Goal: Navigation & Orientation: Find specific page/section

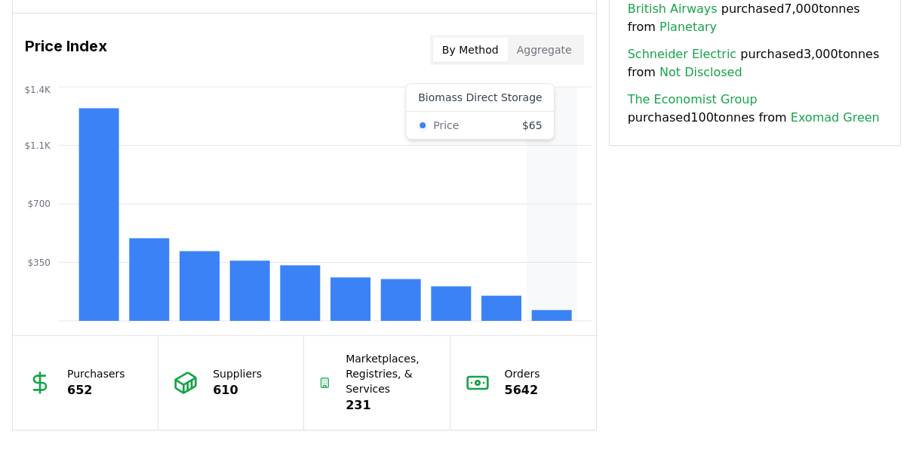
scroll to position [1250, 0]
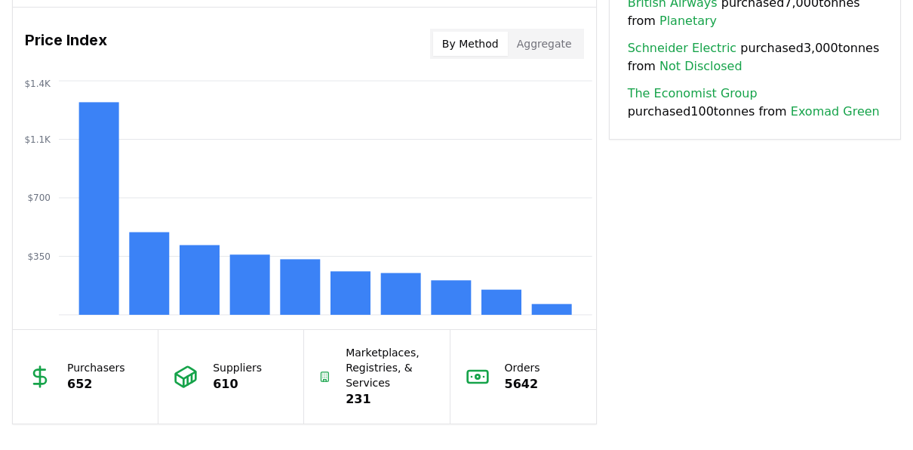
click at [74, 388] on p "652" at bounding box center [96, 384] width 58 height 18
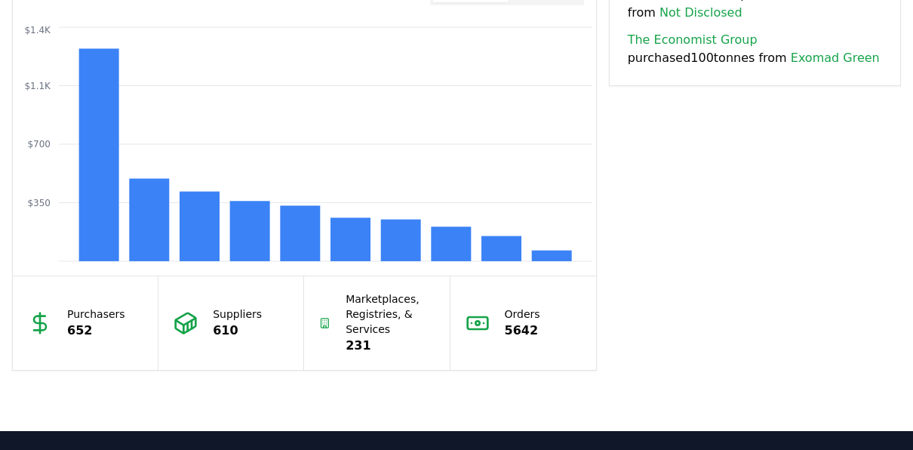
scroll to position [1304, 0]
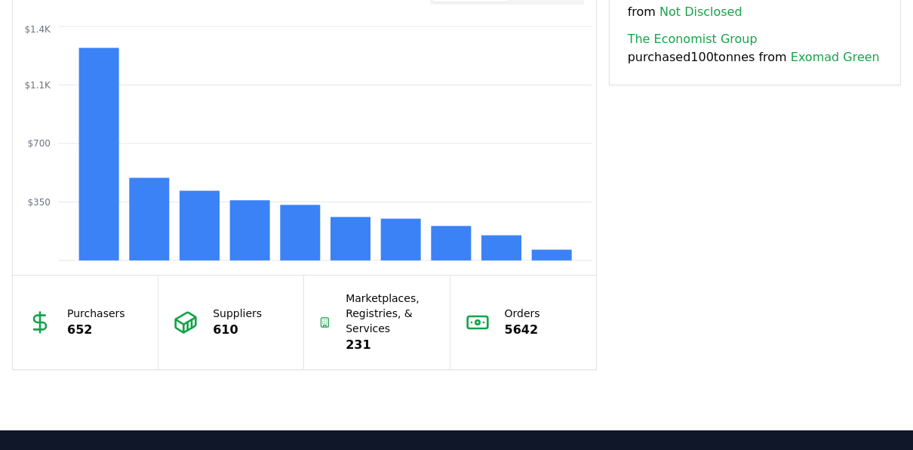
click at [105, 321] on p "652" at bounding box center [96, 330] width 58 height 18
click at [246, 323] on p "610" at bounding box center [237, 330] width 49 height 18
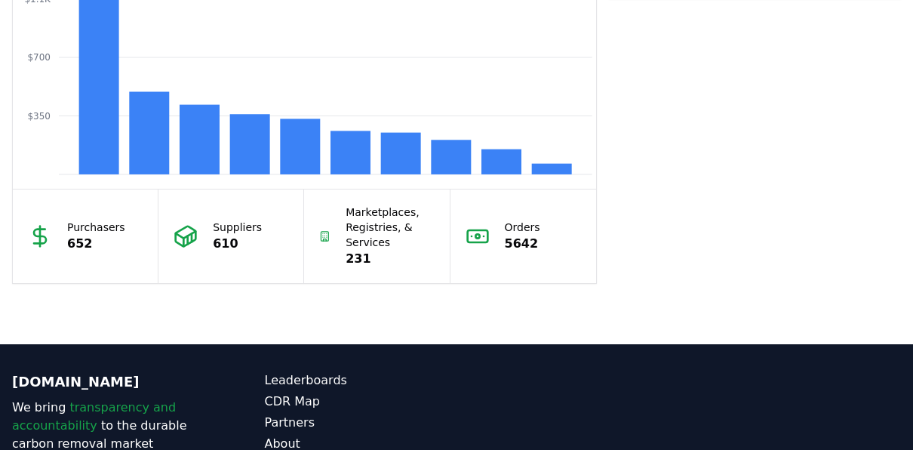
scroll to position [1383, 0]
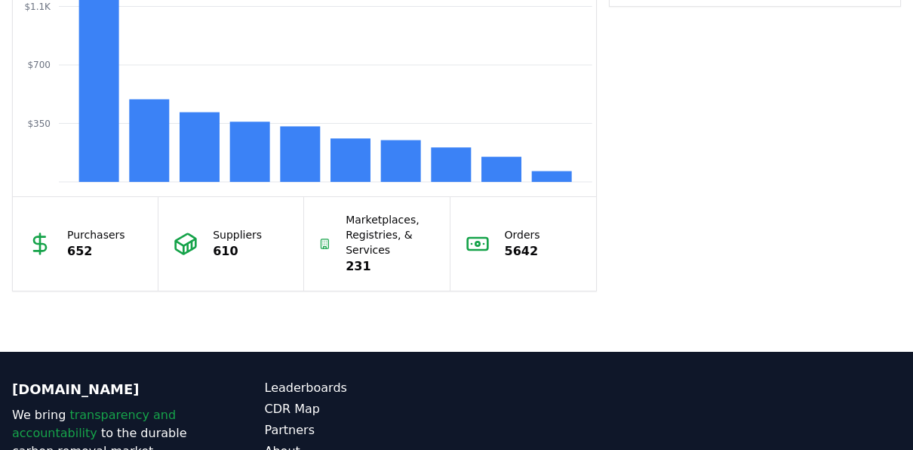
click at [62, 251] on div "Purchasers 652" at bounding box center [86, 244] width 146 height 94
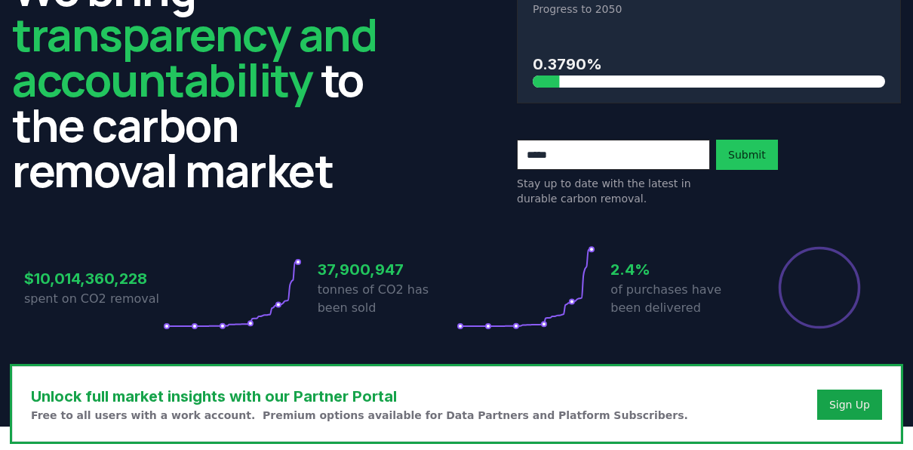
scroll to position [0, 0]
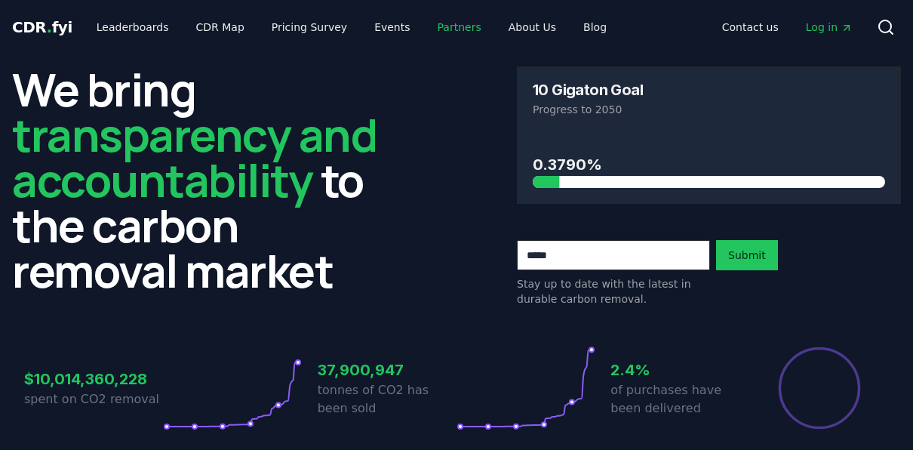
click at [428, 24] on link "Partners" at bounding box center [460, 27] width 68 height 27
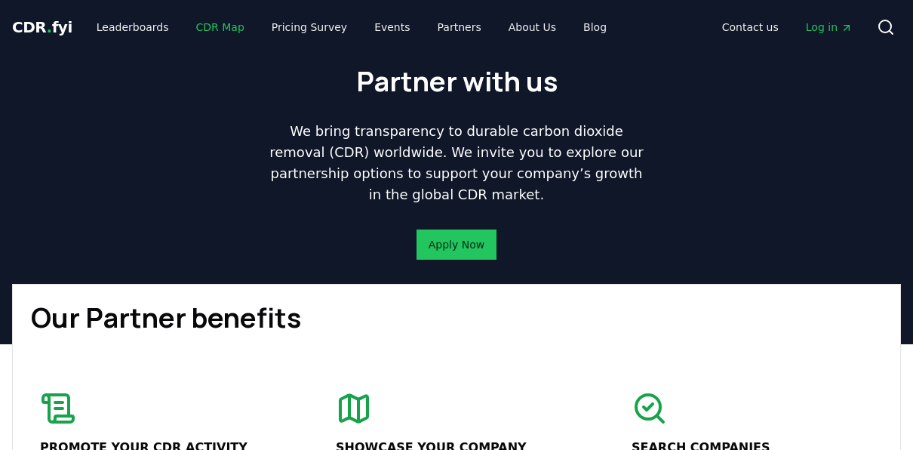
click at [213, 26] on link "CDR Map" at bounding box center [220, 27] width 72 height 27
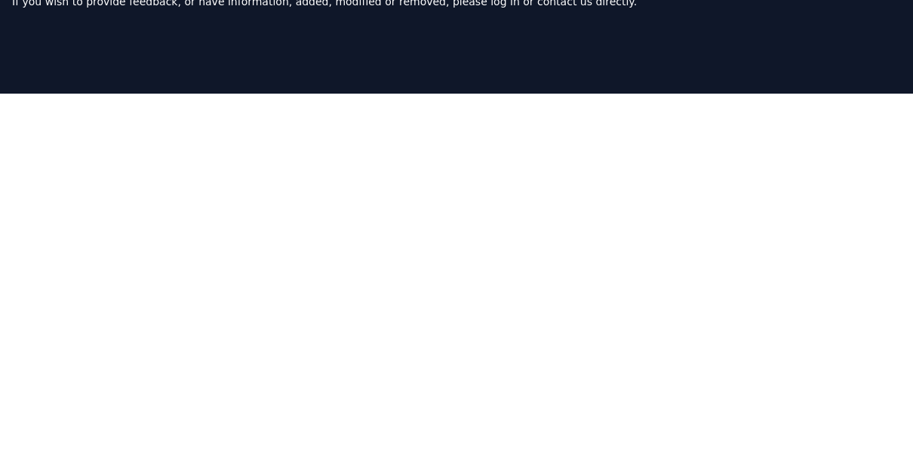
scroll to position [139, 0]
